Goal: Transaction & Acquisition: Book appointment/travel/reservation

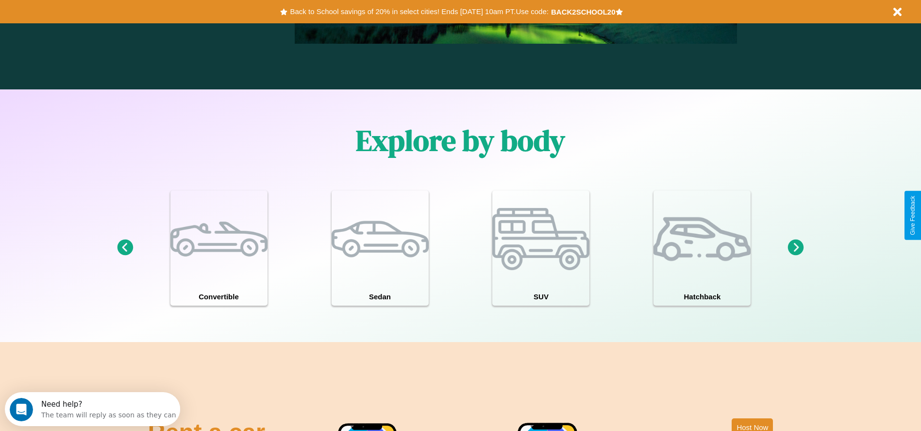
scroll to position [847, 0]
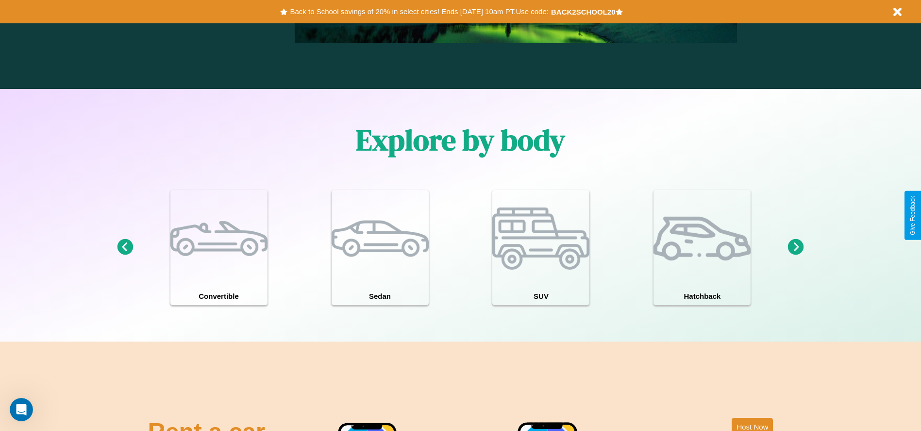
click at [796, 247] on icon at bounding box center [796, 247] width 16 height 16
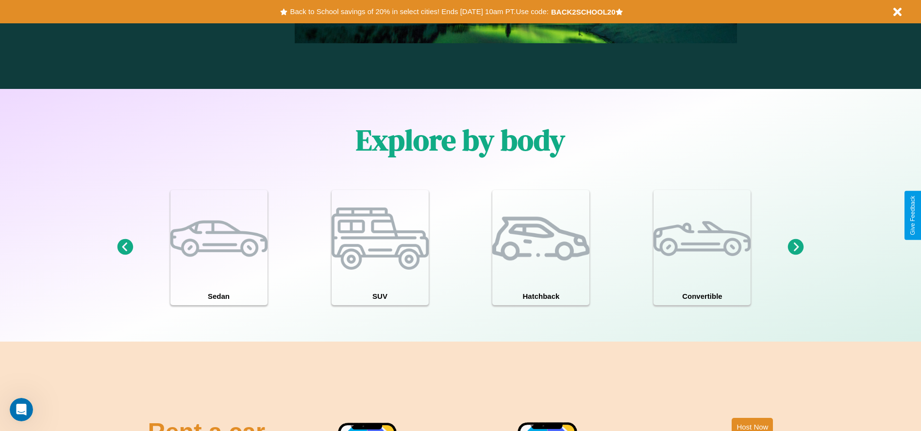
click at [796, 247] on icon at bounding box center [796, 247] width 16 height 16
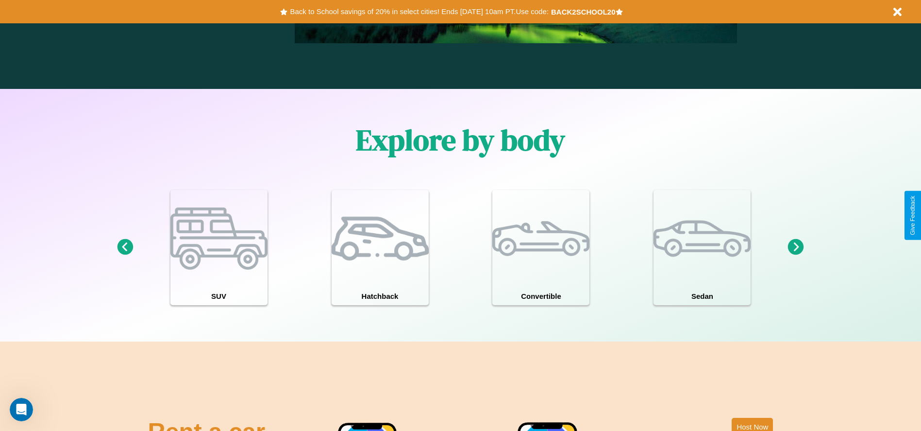
click at [125, 247] on icon at bounding box center [125, 247] width 16 height 16
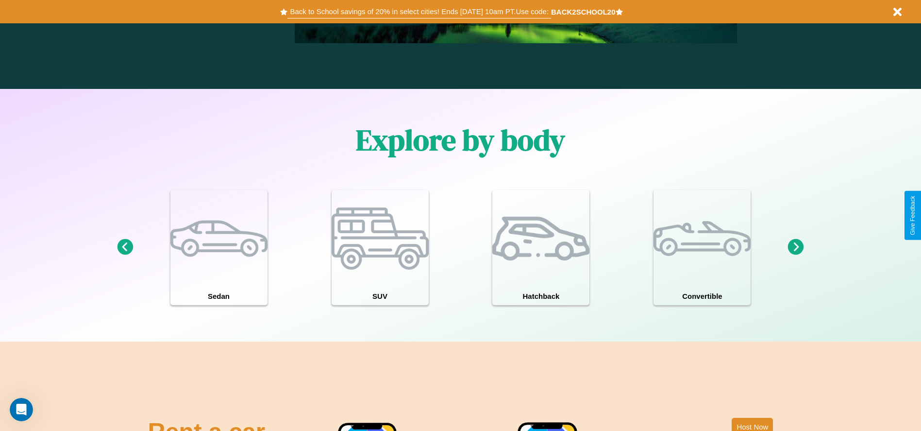
click at [419, 12] on button "Back to School savings of 20% in select cities! Ends 9/1 at 10am PT. Use code:" at bounding box center [418, 12] width 263 height 14
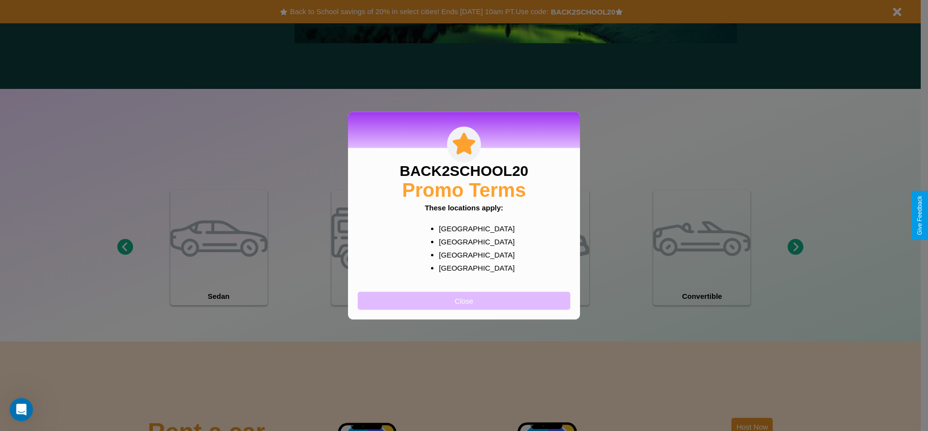
click at [464, 300] on button "Close" at bounding box center [464, 300] width 213 height 18
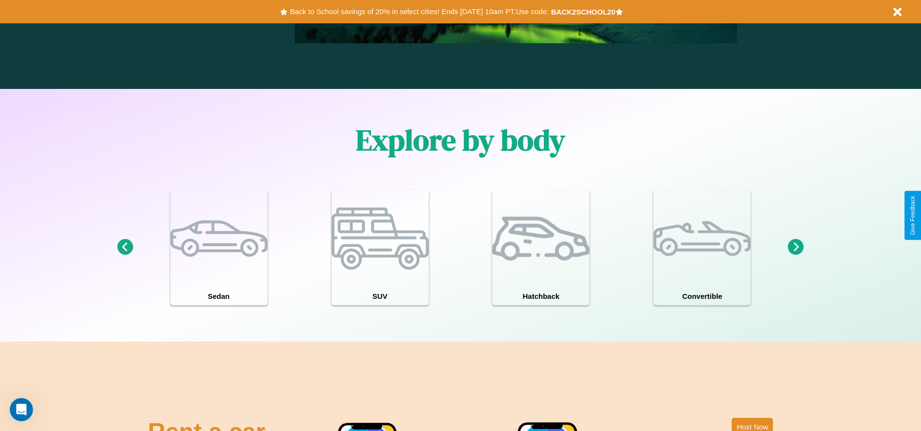
click at [796, 247] on icon at bounding box center [796, 247] width 16 height 16
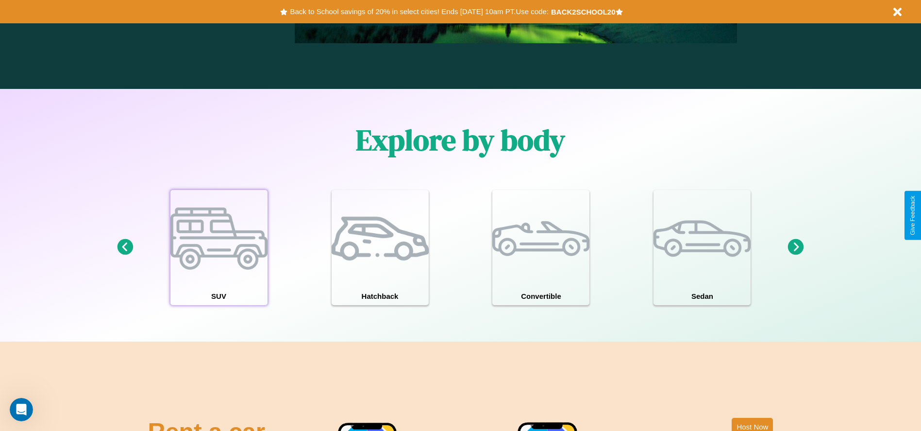
click at [218, 247] on div at bounding box center [218, 238] width 97 height 97
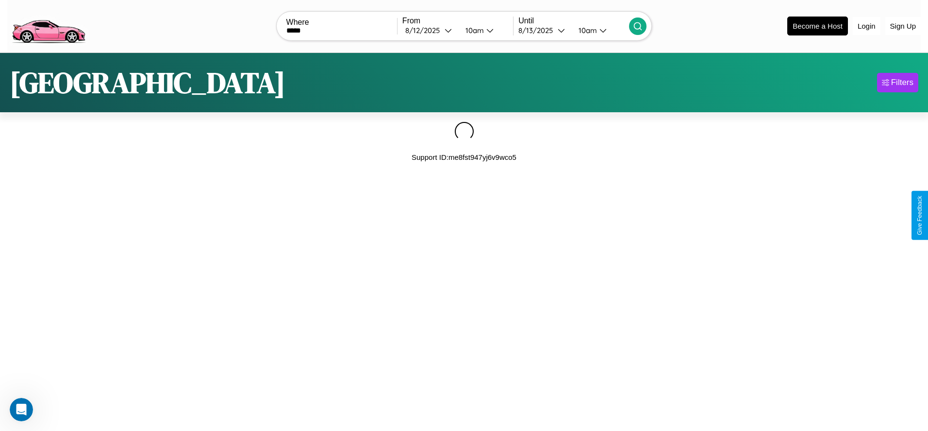
type input "*****"
click at [638, 26] on icon at bounding box center [638, 26] width 10 height 10
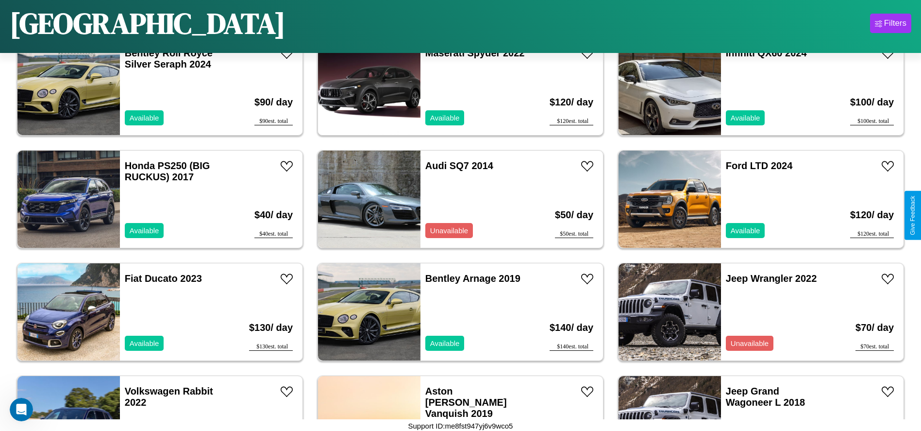
scroll to position [3937, 0]
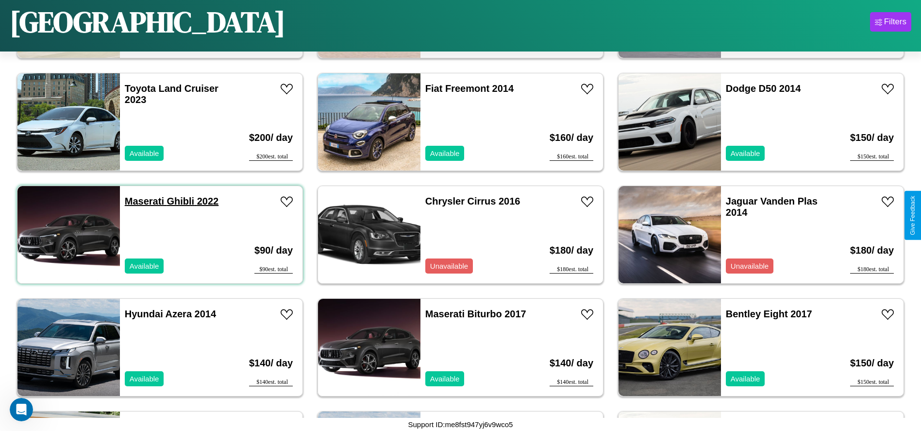
click at [143, 201] on link "Maserati Ghibli 2022" at bounding box center [172, 201] width 94 height 11
